Goal: Information Seeking & Learning: Learn about a topic

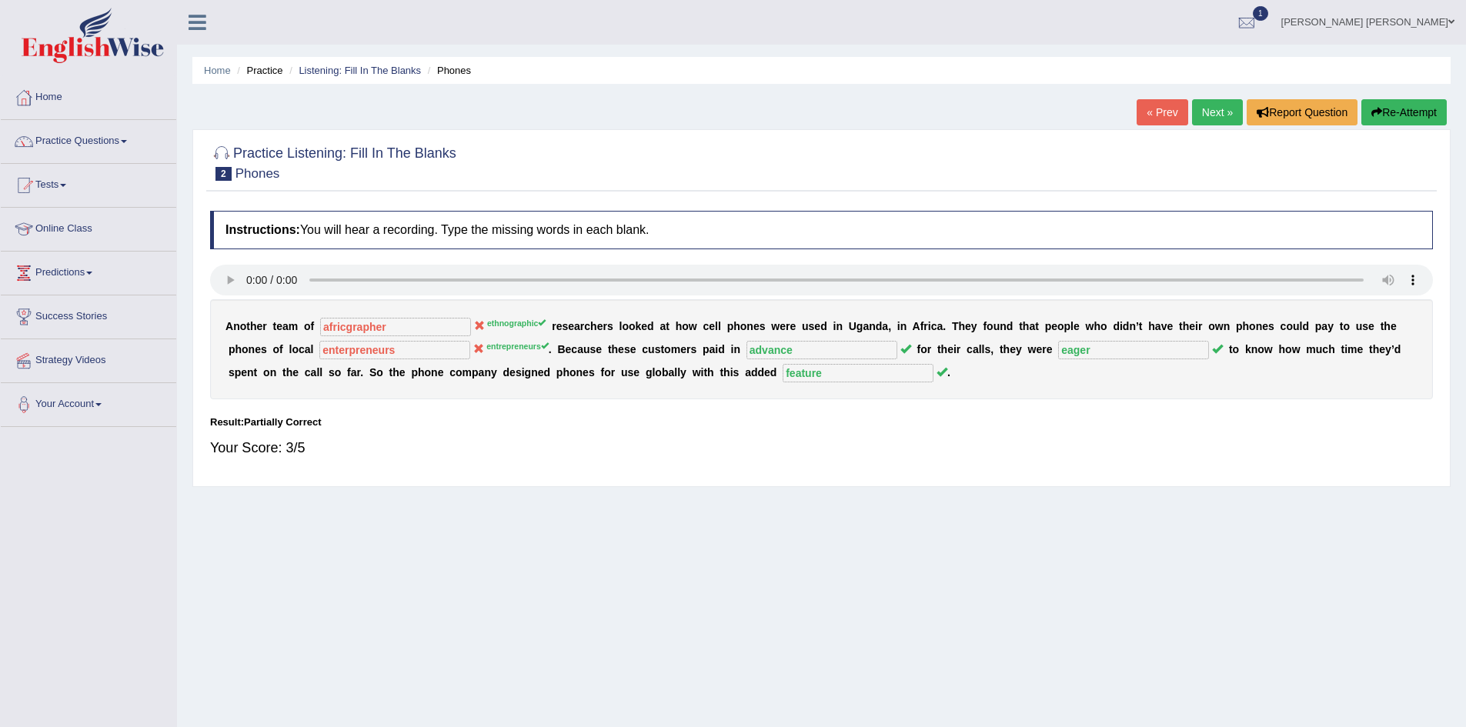
click at [931, 301] on div "A n o t h e r t e a m o f africgrapher ethnographic r e s e a r c h e r s l o o…" at bounding box center [821, 349] width 1223 height 100
drag, startPoint x: 0, startPoint y: 0, endPoint x: 1477, endPoint y: 764, distance: 1662.8
click at [1466, 727] on html "Toggle navigation Home Practice Questions Speaking Practice Read Aloud Repeat S…" at bounding box center [733, 363] width 1466 height 727
click at [747, 470] on div "Instructions: You will hear a recording. Type the missing words in each blank. …" at bounding box center [821, 341] width 1231 height 276
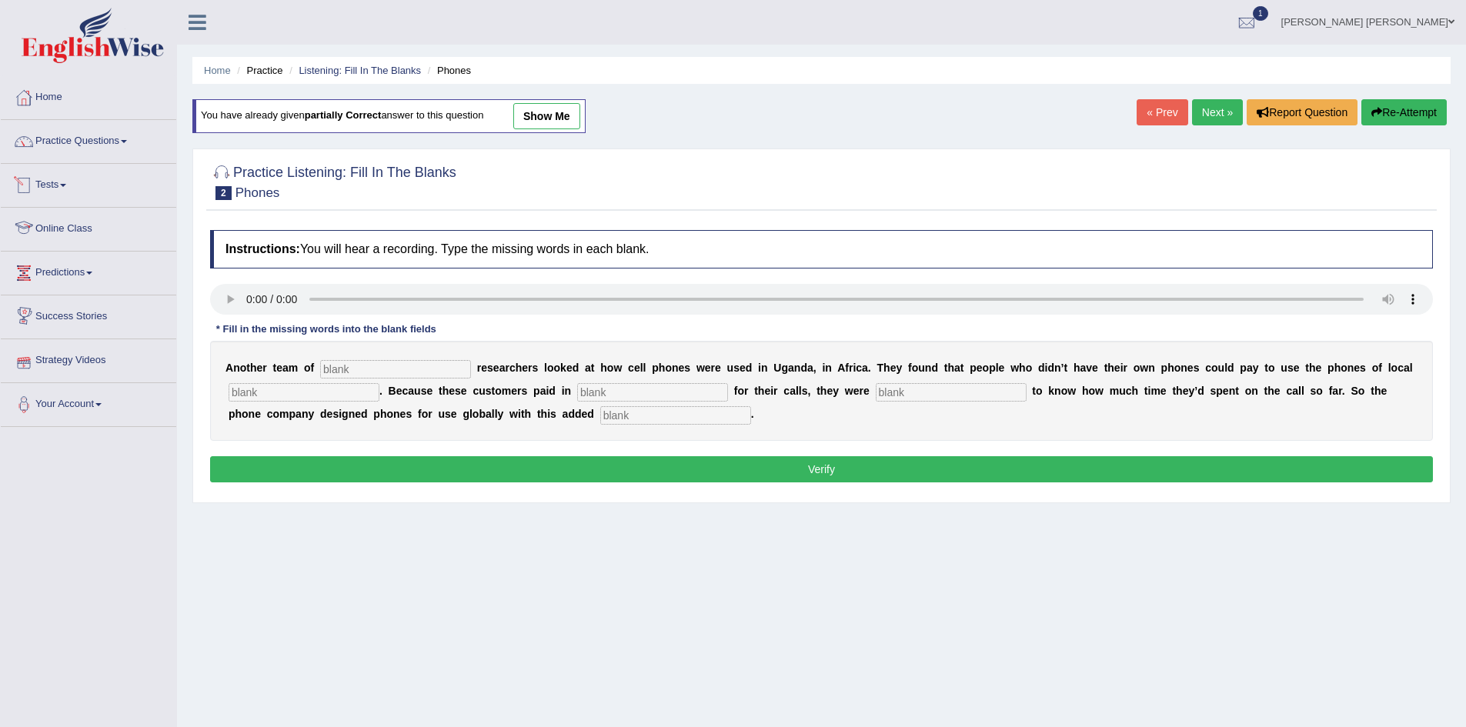
click at [66, 186] on span at bounding box center [63, 185] width 6 height 3
click at [85, 217] on link "Take Practice Sectional Test" at bounding box center [100, 221] width 144 height 28
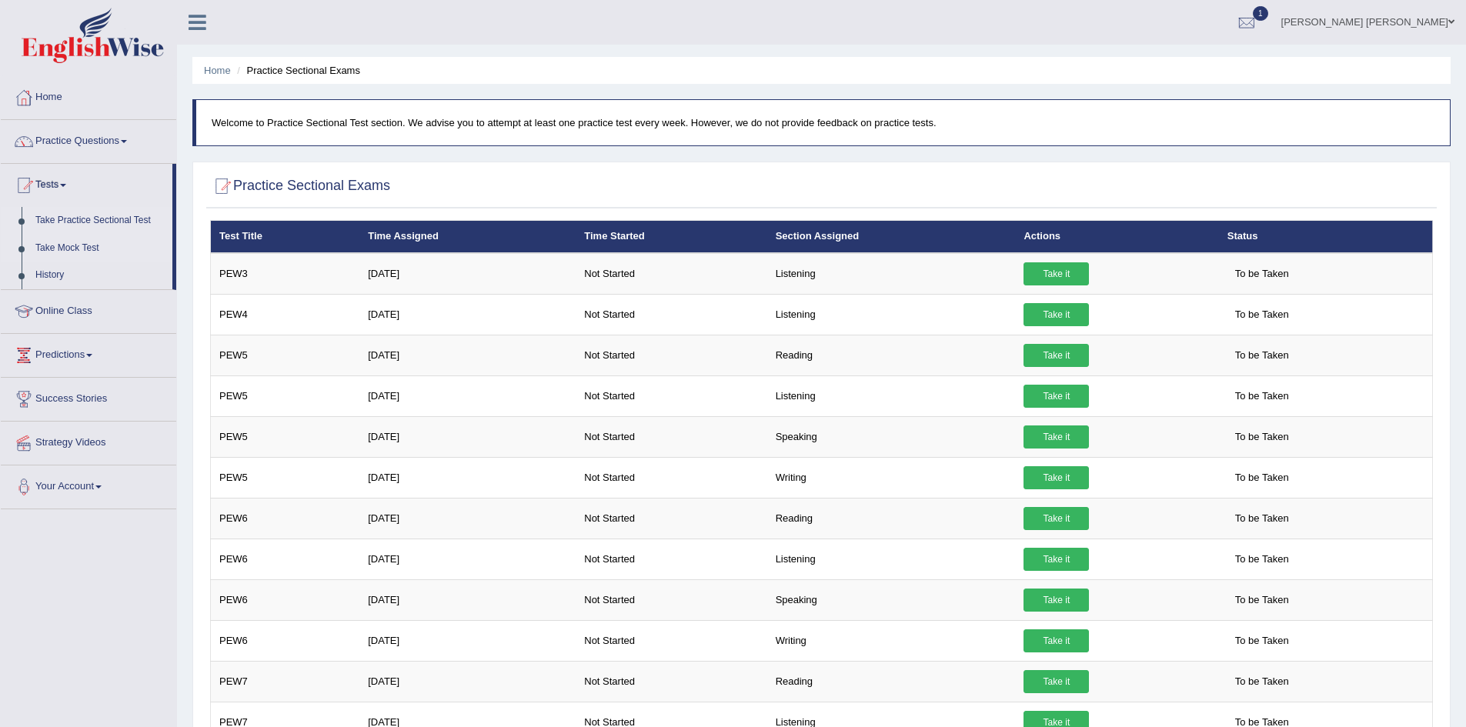
click at [54, 249] on link "Take Mock Test" at bounding box center [100, 249] width 144 height 28
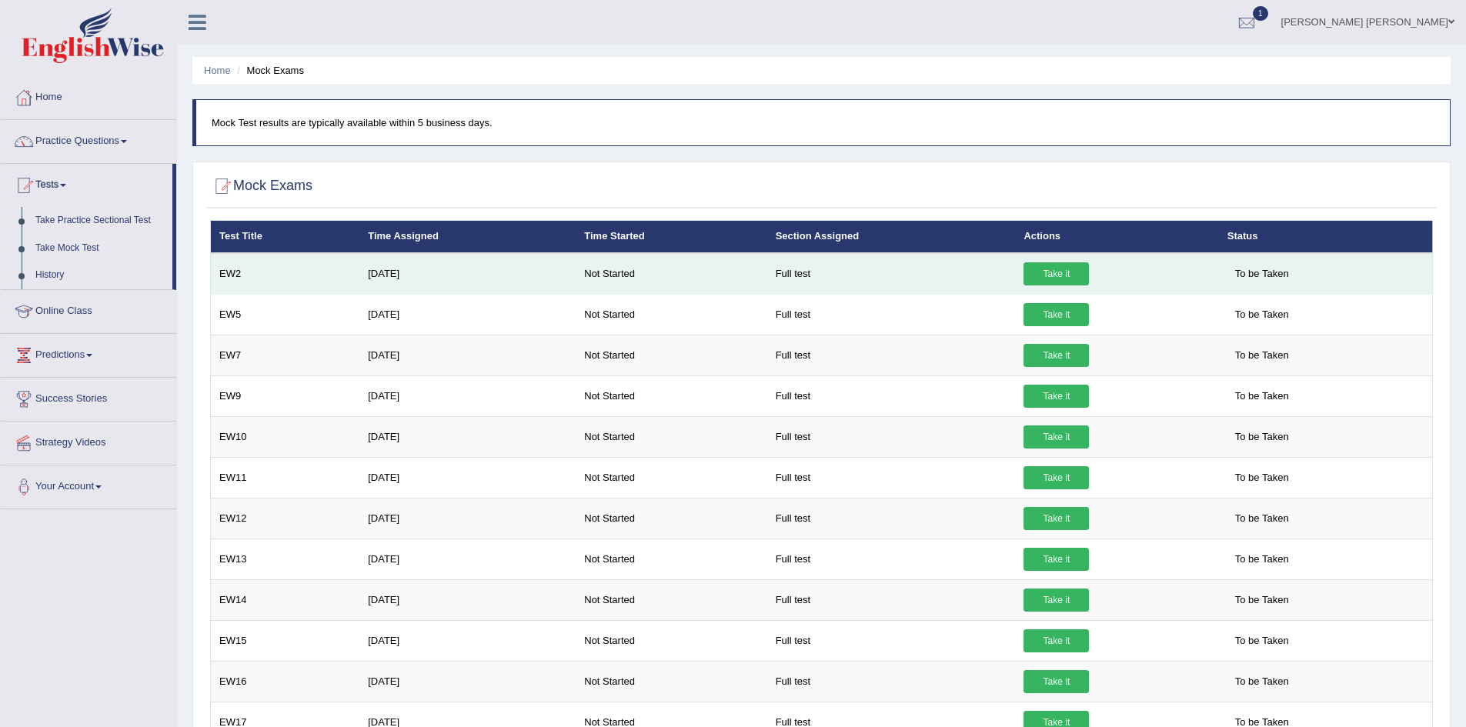
click at [1059, 276] on link "Take it" at bounding box center [1056, 273] width 65 height 23
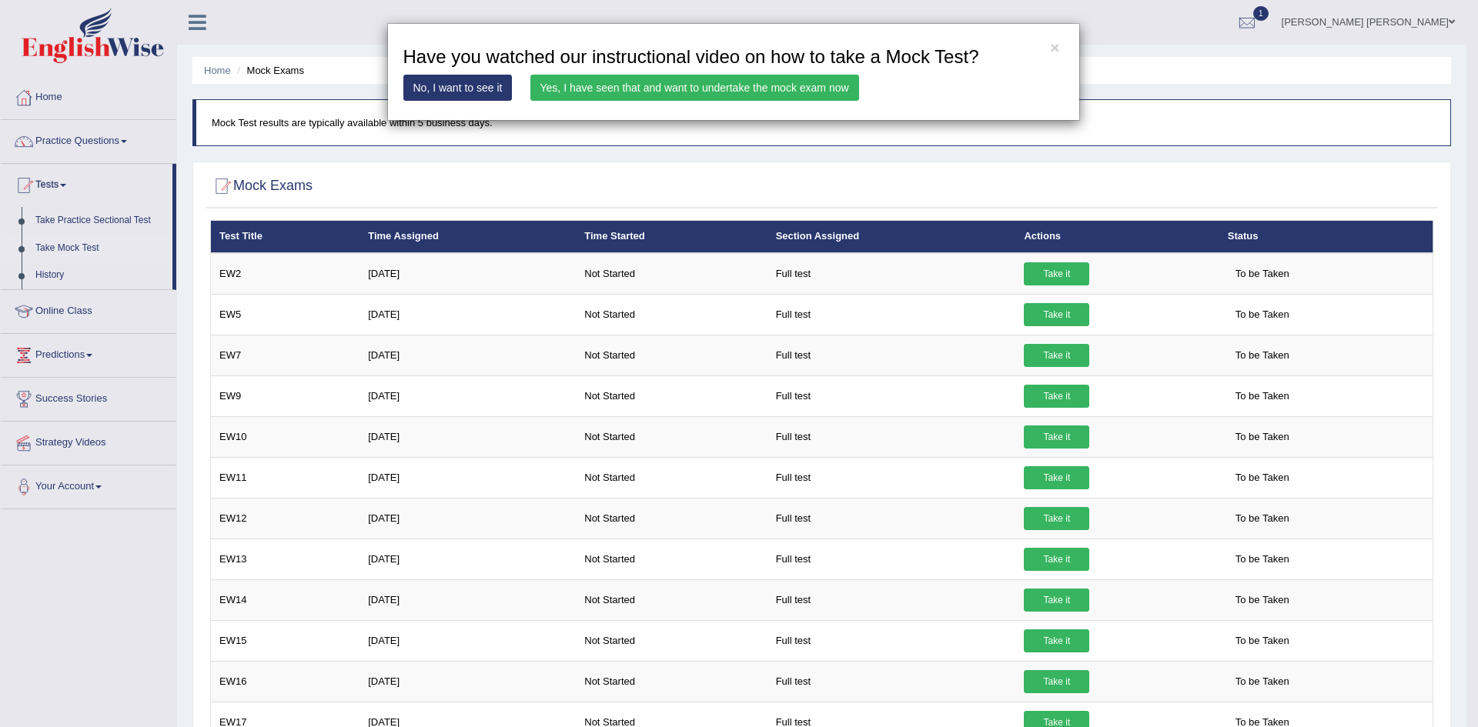
click at [687, 82] on link "Yes, I have seen that and want to undertake the mock exam now" at bounding box center [694, 88] width 329 height 26
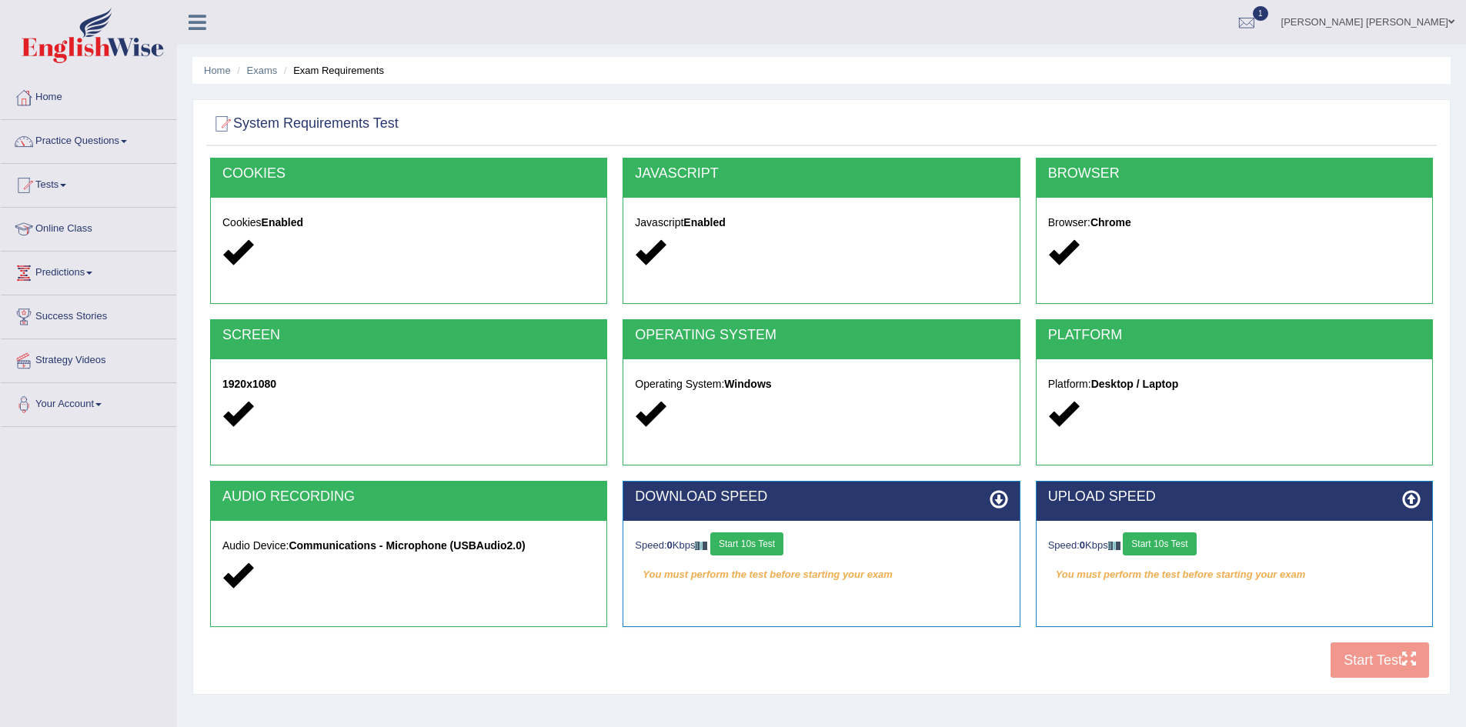
click at [742, 550] on button "Start 10s Test" at bounding box center [746, 544] width 73 height 23
click at [1185, 546] on button "Start 10s Test" at bounding box center [1159, 544] width 73 height 23
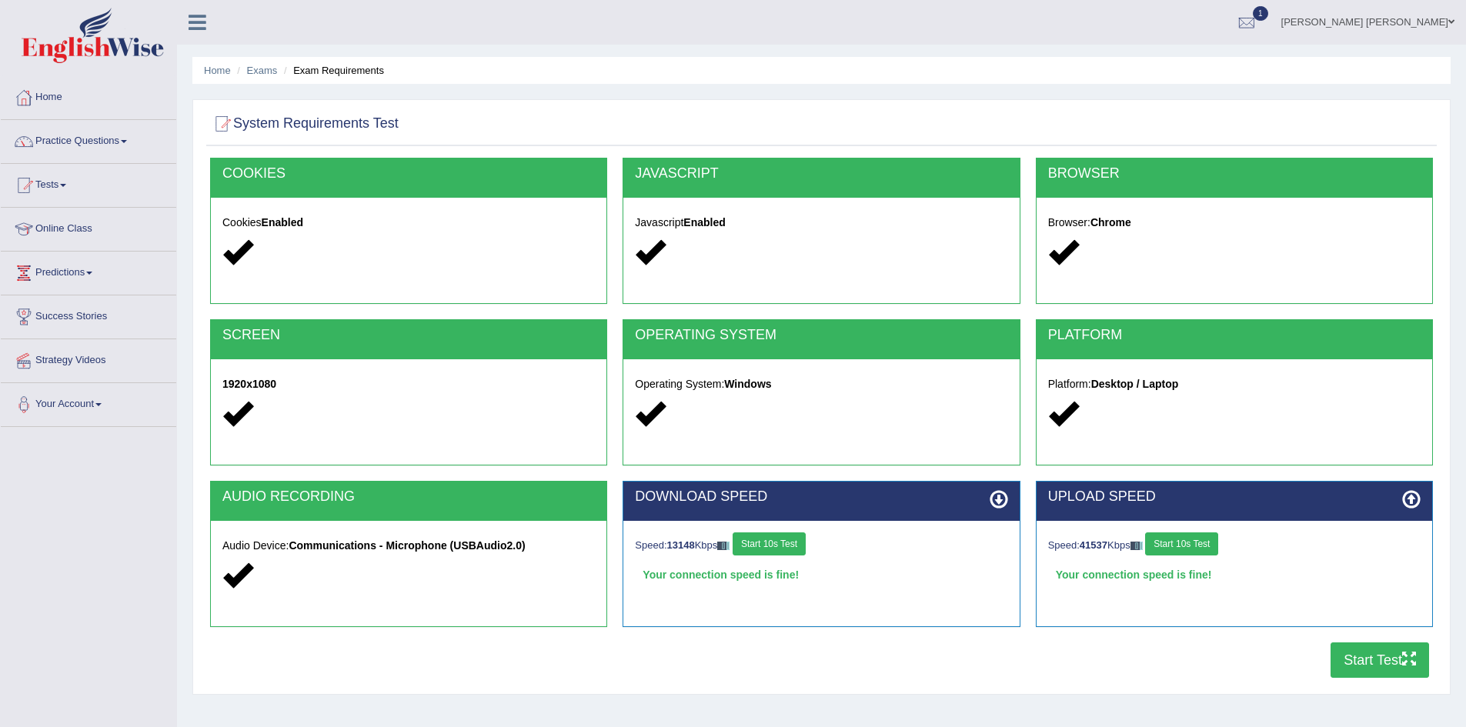
click at [786, 539] on button "Start 10s Test" at bounding box center [769, 544] width 73 height 23
click at [1372, 670] on button "Start Test" at bounding box center [1380, 660] width 99 height 35
